Goal: Information Seeking & Learning: Learn about a topic

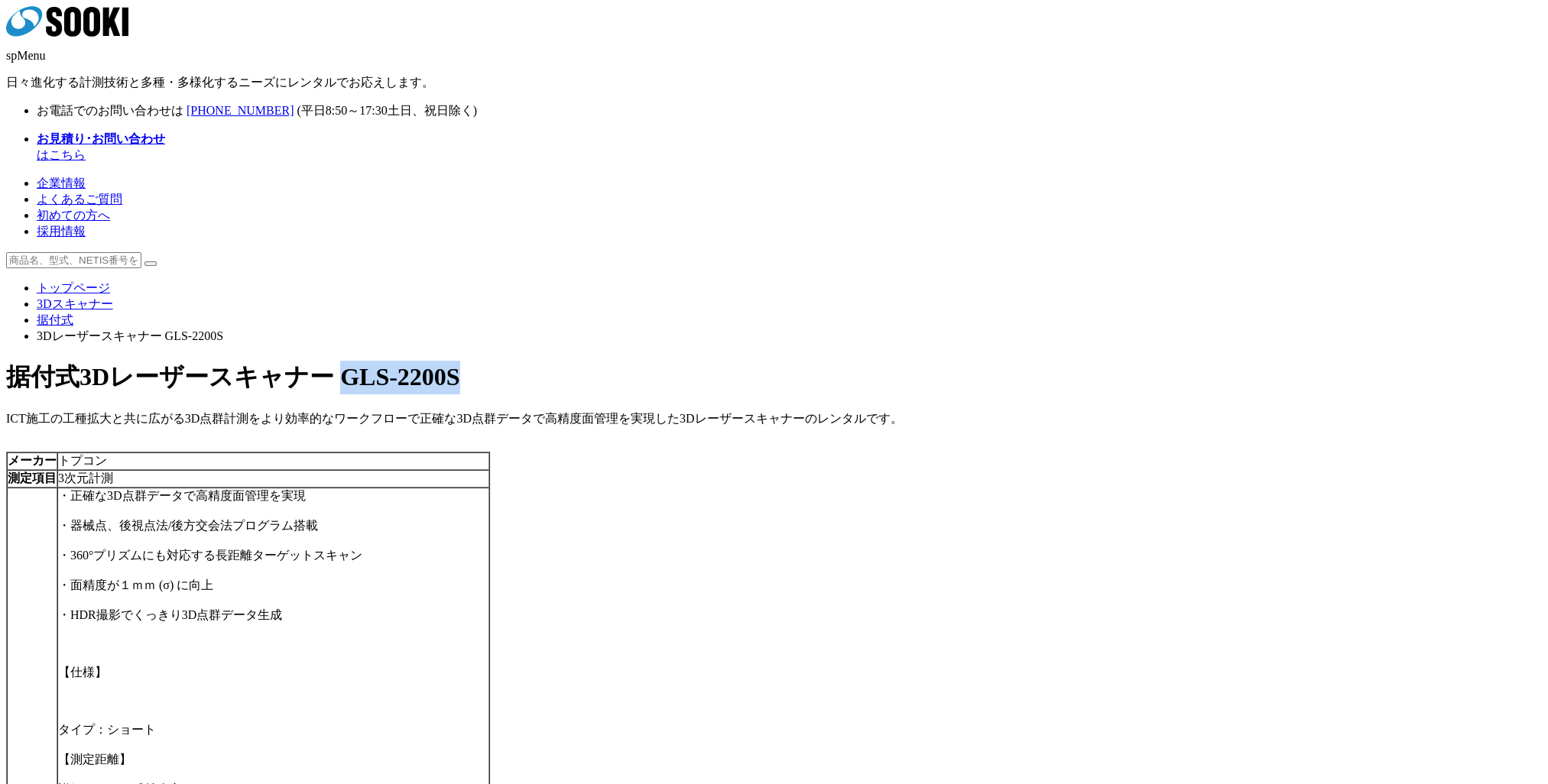
drag, startPoint x: 922, startPoint y: 217, endPoint x: 838, endPoint y: 216, distance: 84.0
click at [838, 360] on h1 "据付式 3Dレーザースキャナー GLS-2200S" at bounding box center [774, 377] width 1536 height 33
copy span "GLS-2200S"
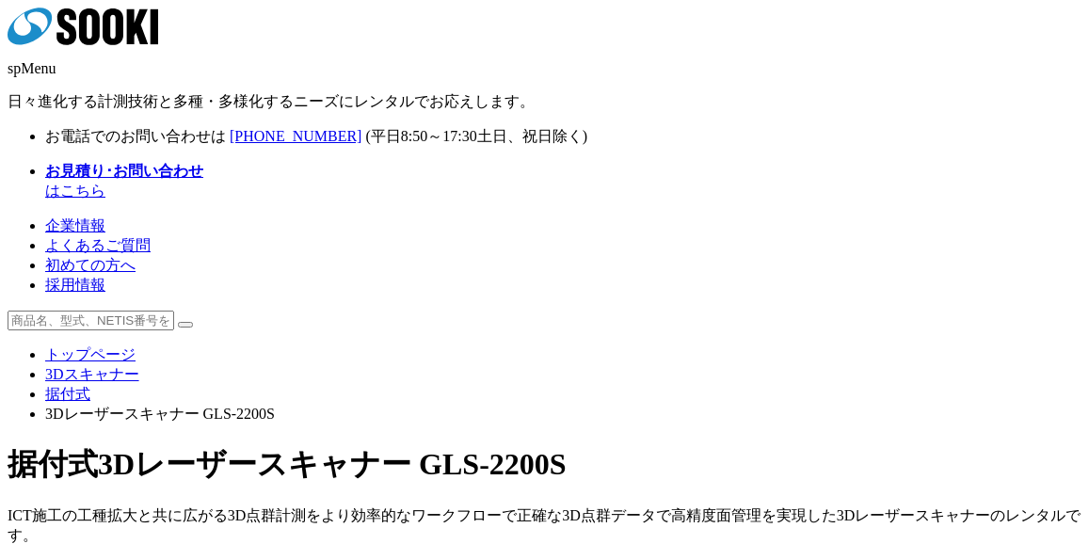
click at [567, 447] on span "3Dレーザースキャナー GLS-2200S" at bounding box center [332, 464] width 469 height 34
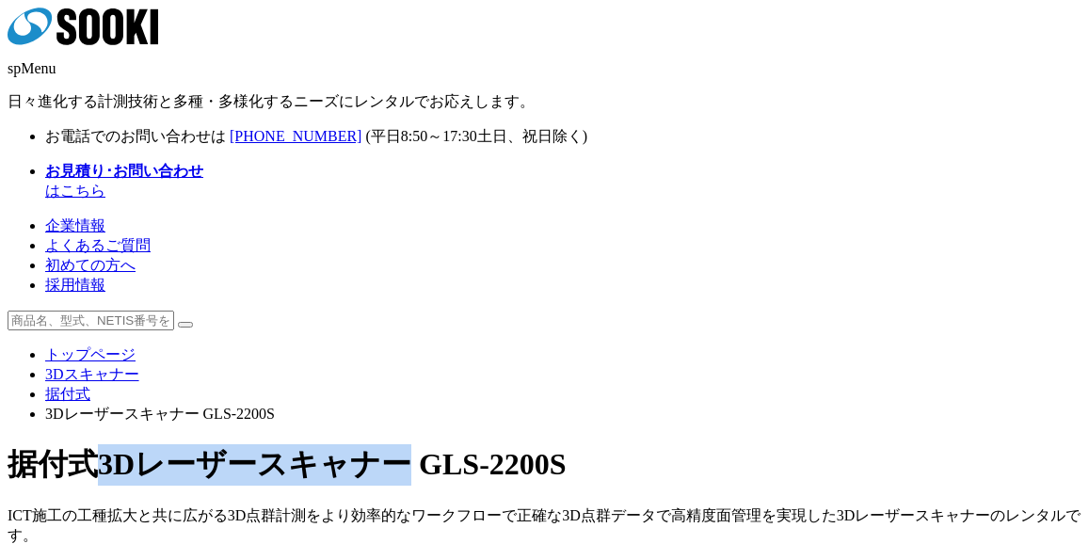
drag, startPoint x: 442, startPoint y: 263, endPoint x: 625, endPoint y: 266, distance: 183.7
click at [625, 444] on h1 "据付式 3Dレーザースキャナー GLS-2200S" at bounding box center [545, 464] width 1074 height 41
copy span "3Dレーザースキャナー"
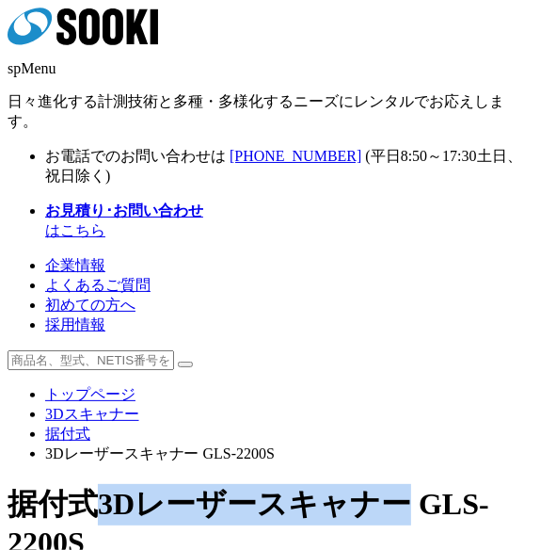
click at [334, 484] on h1 "据付式 3Dレーザースキャナー GLS-2200S" at bounding box center [270, 522] width 525 height 76
drag, startPoint x: 162, startPoint y: 290, endPoint x: 345, endPoint y: 295, distance: 182.7
click at [345, 487] on span "3Dレーザースキャナー GLS-2200S" at bounding box center [249, 523] width 482 height 73
copy span "3Dレーザースキャナー"
